Goal: Use online tool/utility: Utilize a website feature to perform a specific function

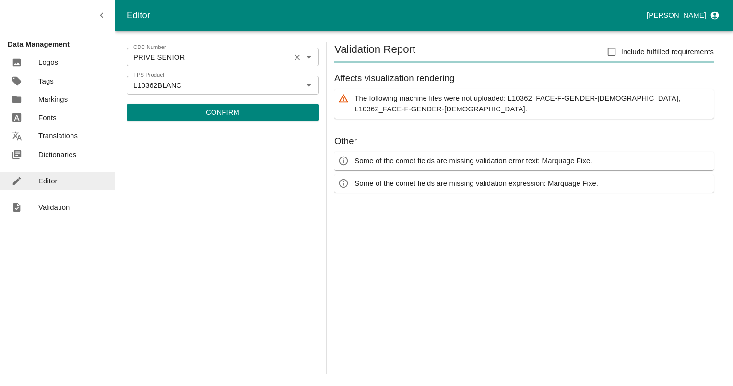
click at [293, 56] on icon "Clear" at bounding box center [297, 57] width 9 height 9
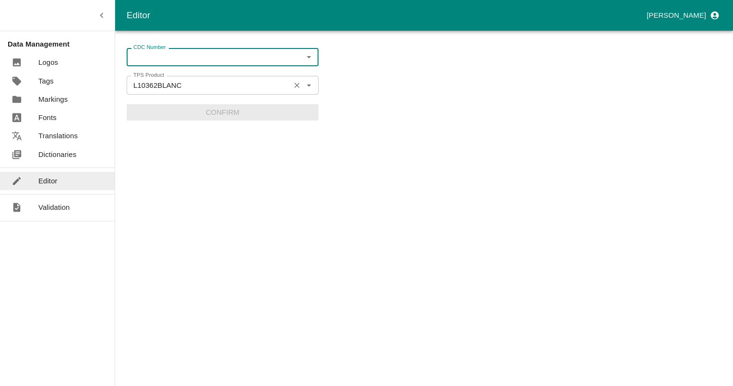
click at [297, 83] on icon "Clear" at bounding box center [297, 85] width 9 height 9
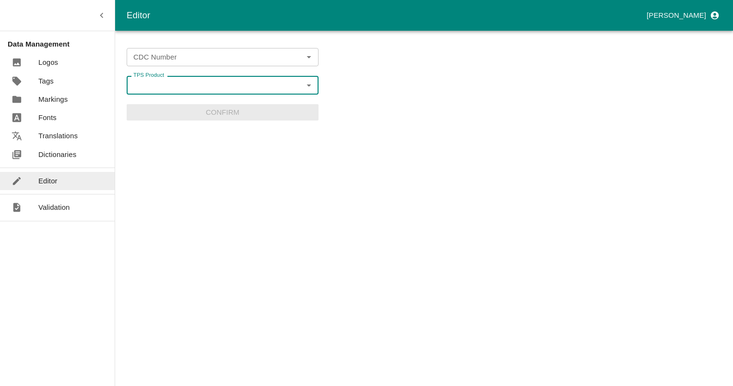
paste input "PEFRO_PEMRO_L32700"
type input "PEFRO_PEMRO_L32700"
click at [160, 106] on li "PEFRO_PEMRO_L32700" at bounding box center [223, 106] width 192 height 16
click at [311, 56] on icon "Open" at bounding box center [309, 57] width 11 height 11
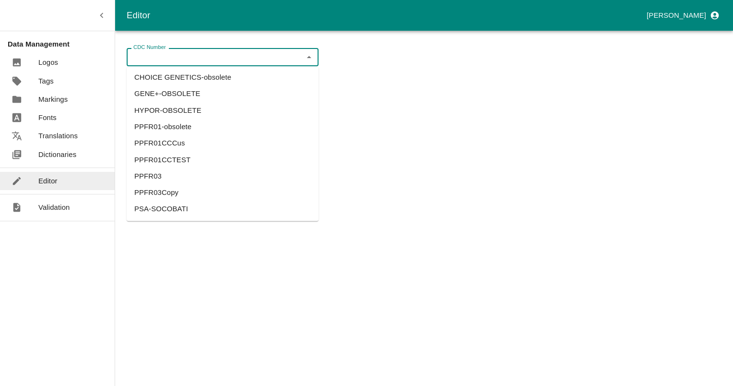
scroll to position [67, 0]
click at [150, 175] on li "PPFR03" at bounding box center [223, 175] width 192 height 16
type input "PPFR03"
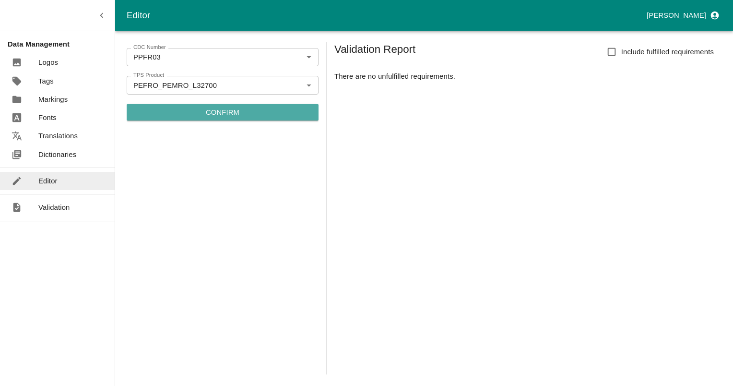
click at [208, 109] on p "Confirm" at bounding box center [223, 112] width 34 height 11
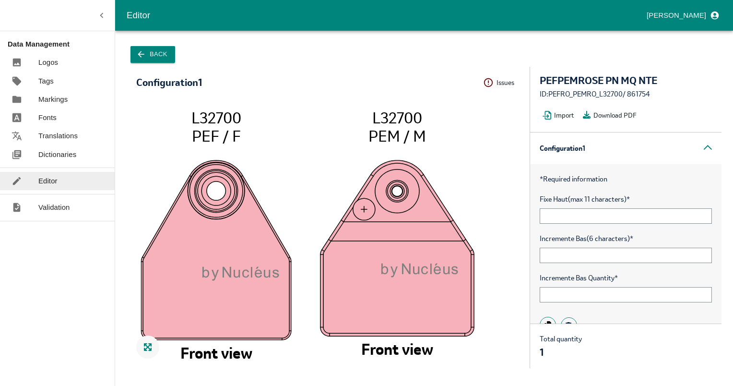
click at [509, 80] on button "Issues" at bounding box center [501, 82] width 37 height 15
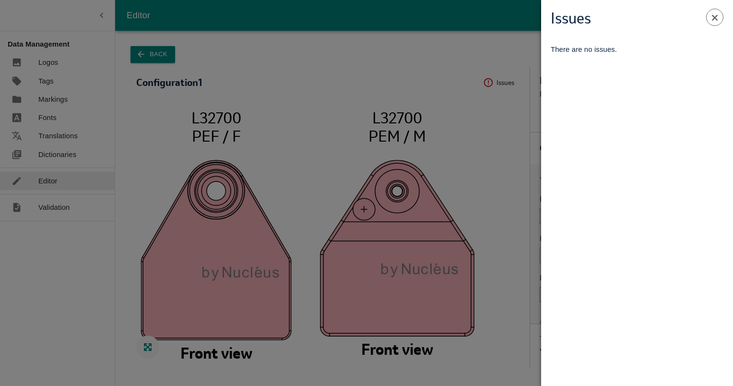
click at [718, 17] on span at bounding box center [714, 17] width 17 height 17
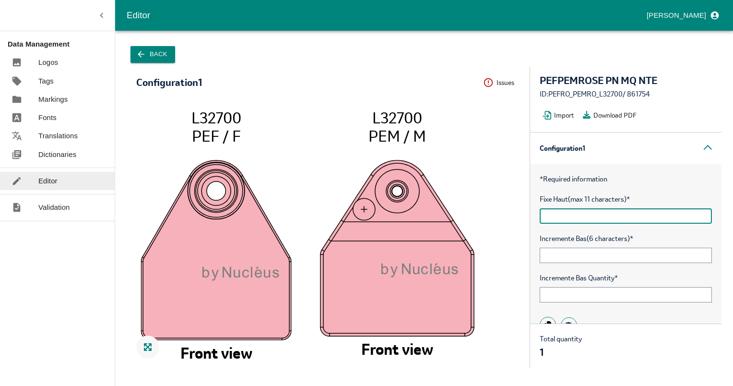
click at [562, 210] on input "text" at bounding box center [626, 215] width 172 height 15
